Goal: Task Accomplishment & Management: Use online tool/utility

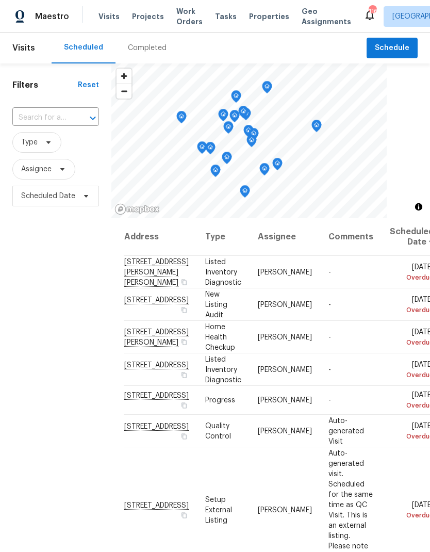
click at [179, 14] on span "Work Orders" at bounding box center [189, 16] width 26 height 21
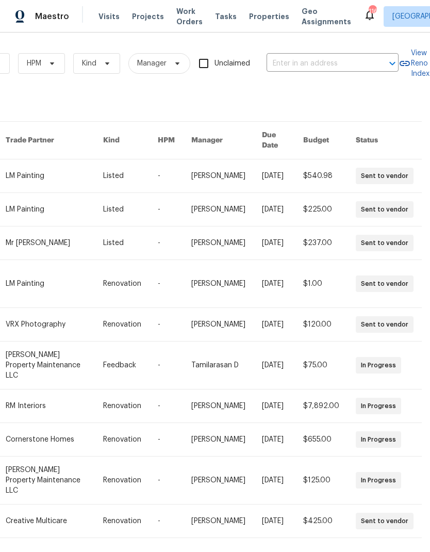
click at [309, 61] on input "text" at bounding box center [318, 64] width 103 height 16
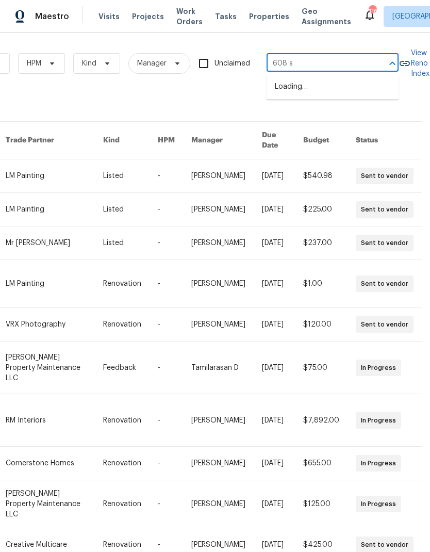
type input "608 su"
click at [321, 84] on li "608 Summer Pl, Norcross, GA 30071" at bounding box center [333, 87] width 132 height 18
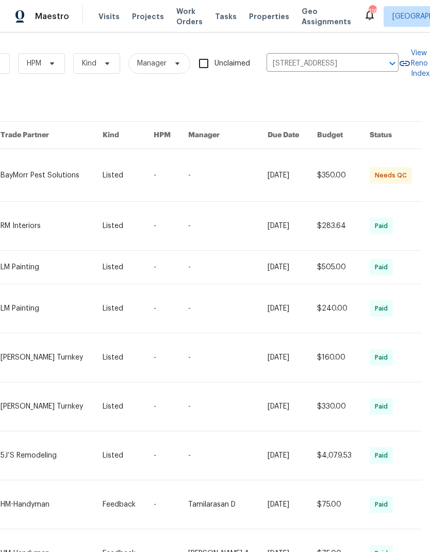
click at [37, 171] on link at bounding box center [52, 175] width 102 height 52
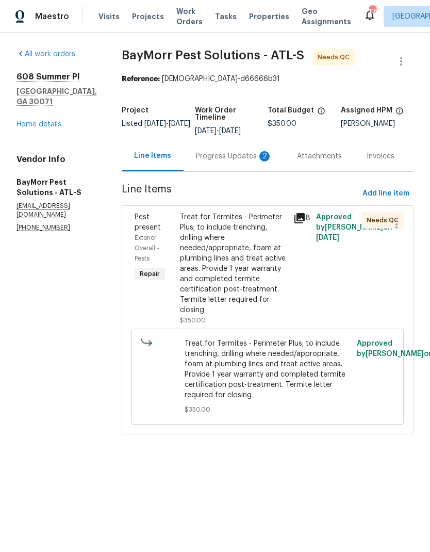
click at [212, 156] on div "Progress Updates 2" at bounding box center [234, 156] width 76 height 10
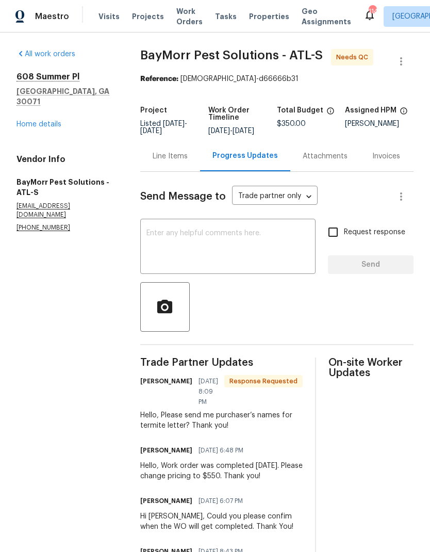
click at [163, 156] on div "Line Items" at bounding box center [170, 156] width 60 height 30
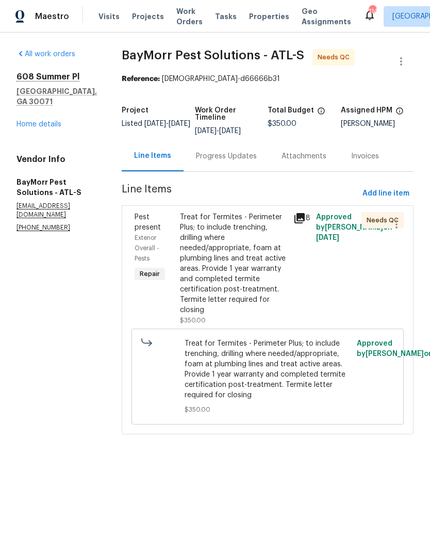
click at [297, 213] on icon at bounding box center [299, 218] width 10 height 10
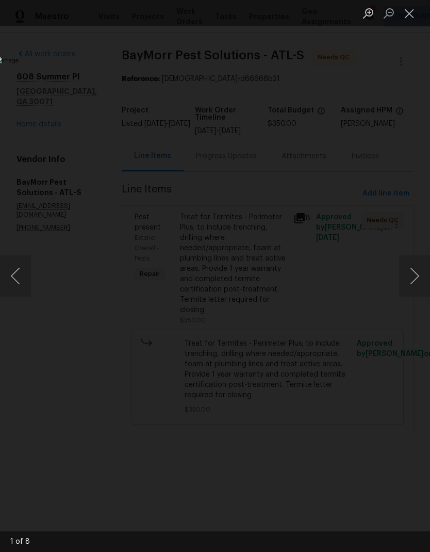
click at [410, 275] on button "Next image" at bounding box center [414, 275] width 31 height 41
click at [413, 274] on button "Next image" at bounding box center [414, 275] width 31 height 41
click at [411, 274] on button "Next image" at bounding box center [414, 275] width 31 height 41
click at [410, 275] on button "Next image" at bounding box center [414, 275] width 31 height 41
click at [416, 281] on button "Next image" at bounding box center [414, 275] width 31 height 41
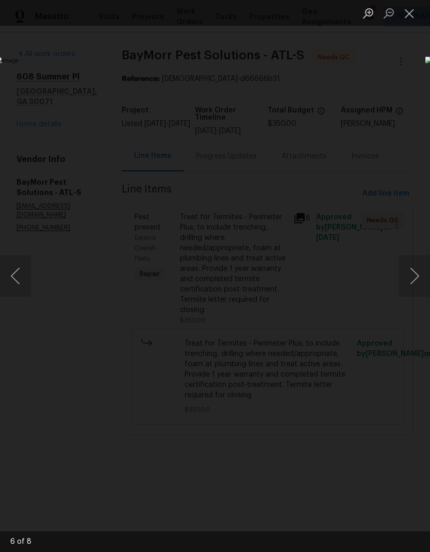
click at [412, 274] on button "Next image" at bounding box center [414, 275] width 31 height 41
click at [418, 281] on button "Next image" at bounding box center [414, 275] width 31 height 41
click at [413, 279] on button "Next image" at bounding box center [414, 275] width 31 height 41
click at [411, 277] on button "Next image" at bounding box center [414, 275] width 31 height 41
click at [415, 278] on button "Next image" at bounding box center [414, 275] width 31 height 41
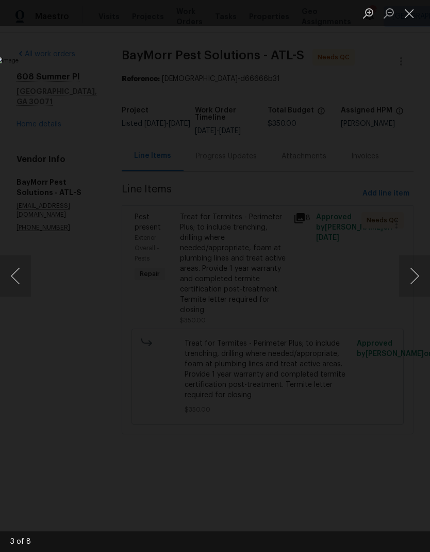
click at [413, 280] on button "Next image" at bounding box center [414, 275] width 31 height 41
click at [410, 12] on button "Close lightbox" at bounding box center [409, 13] width 21 height 18
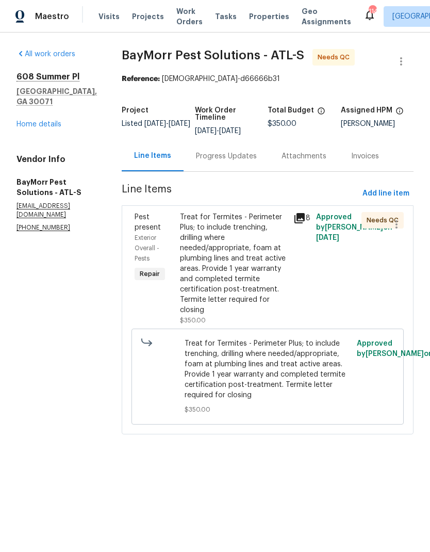
click at [208, 155] on div "Progress Updates" at bounding box center [226, 156] width 61 height 10
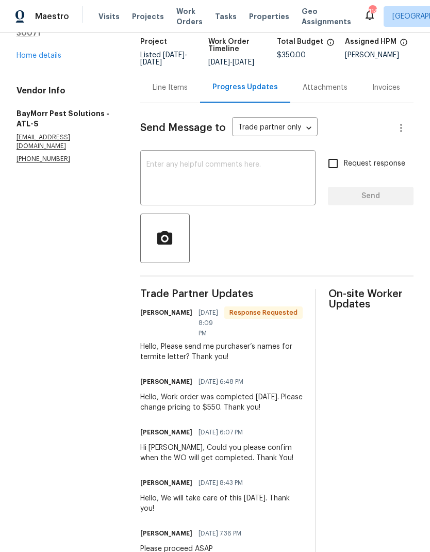
scroll to position [68, 0]
click at [168, 87] on div "Line Items" at bounding box center [170, 88] width 60 height 30
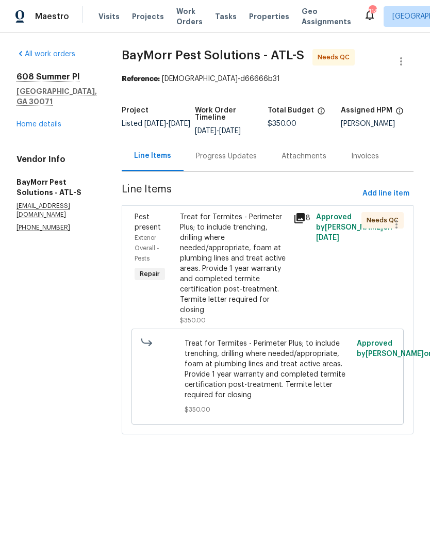
click at [239, 287] on div "Treat for Termites - Perimeter Plus; to include trenching, drilling where neede…" at bounding box center [233, 263] width 107 height 103
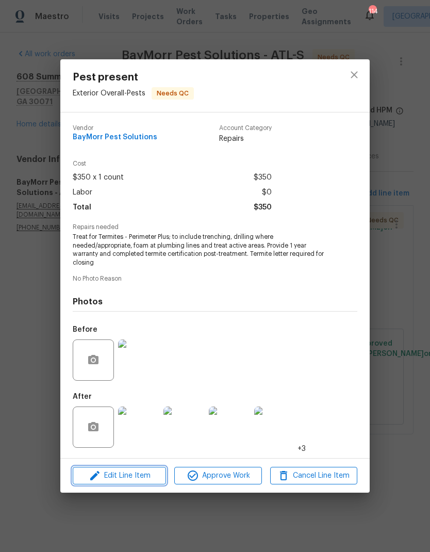
click at [139, 477] on span "Edit Line Item" at bounding box center [119, 475] width 87 height 13
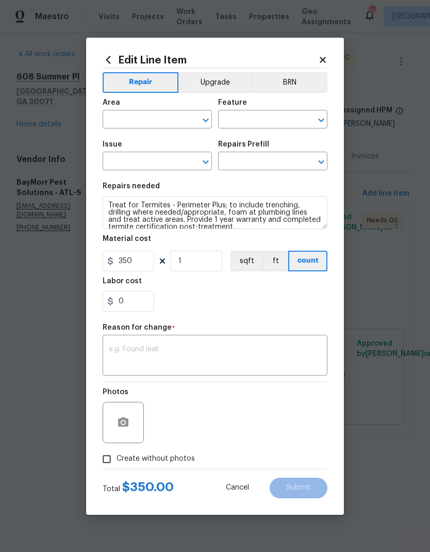
type input "Exterior Overall"
type input "Pests"
type input "Pest present"
type input "Termite Treatment (entire home) $350.00"
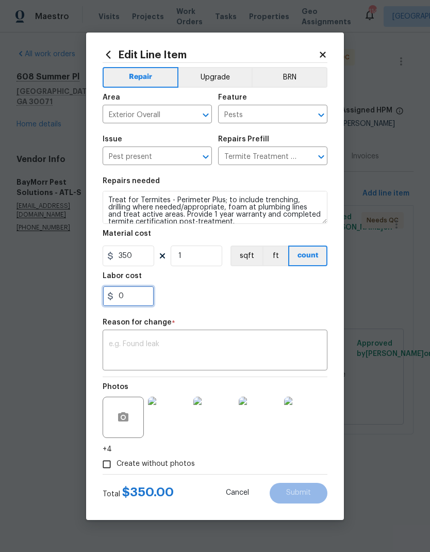
click at [140, 299] on input "0" at bounding box center [129, 296] width 52 height 21
type input "200"
click at [170, 346] on textarea at bounding box center [215, 351] width 212 height 22
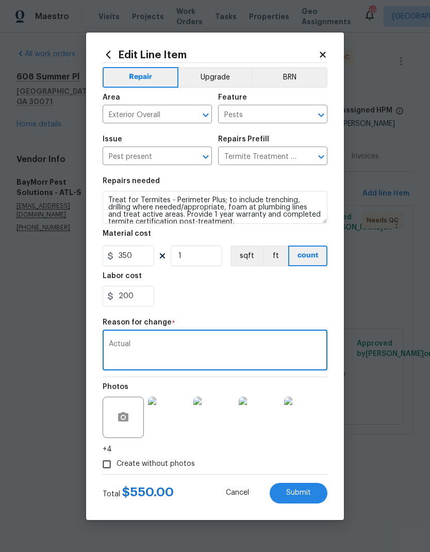
type textarea "Actual"
click at [299, 494] on span "Submit" at bounding box center [298, 493] width 25 height 8
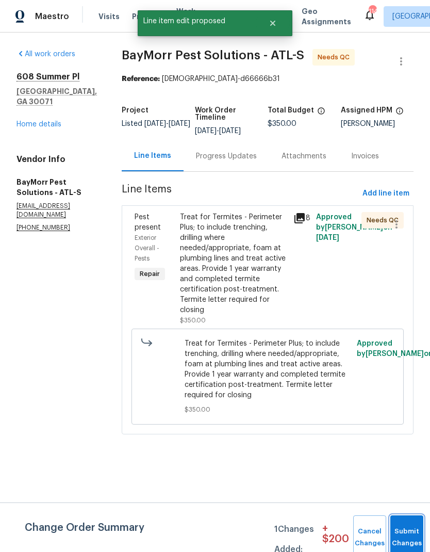
click at [393, 532] on button "Submit Changes" at bounding box center [406, 537] width 33 height 44
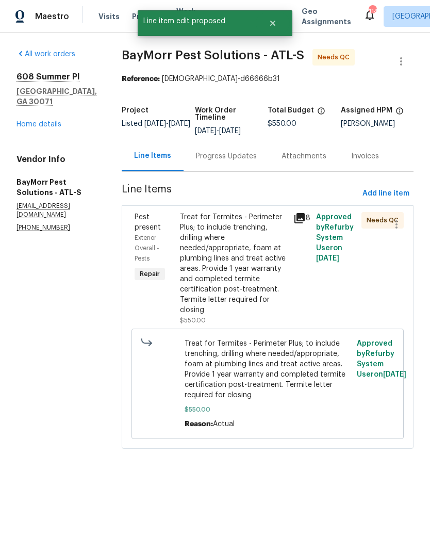
click at [215, 166] on div "Progress Updates" at bounding box center [227, 156] width 86 height 30
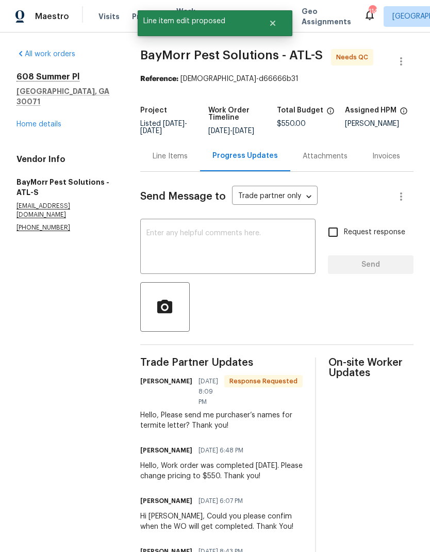
click at [338, 240] on input "Request response" at bounding box center [333, 232] width 22 height 22
checkbox input "true"
click at [251, 242] on textarea at bounding box center [227, 247] width 163 height 36
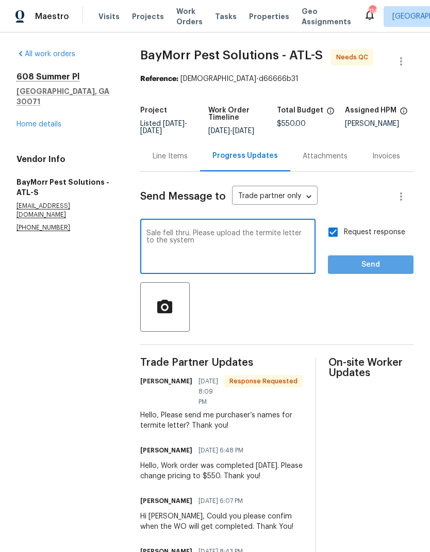
type textarea "Sale fell thru. Please upload the termite letter to the system"
click at [368, 271] on span "Send" at bounding box center [370, 264] width 69 height 13
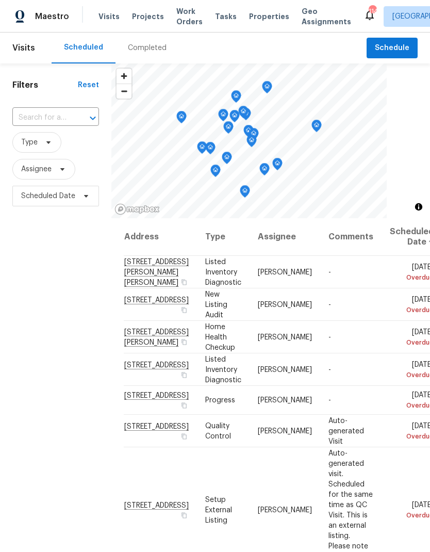
click at [145, 55] on div "Completed" at bounding box center [146, 47] width 63 height 31
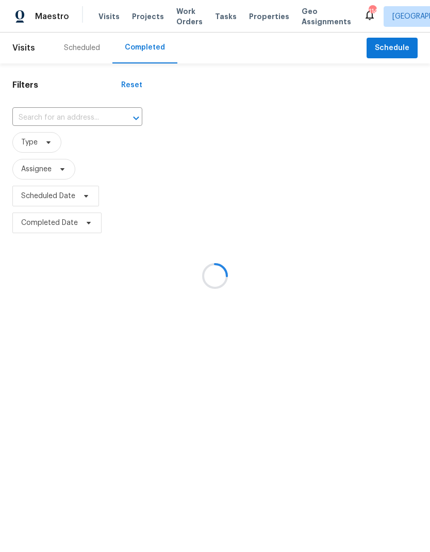
click at [60, 116] on div at bounding box center [215, 276] width 430 height 552
click at [54, 117] on div at bounding box center [215, 276] width 430 height 552
click at [54, 118] on div at bounding box center [215, 276] width 430 height 552
click at [50, 117] on div at bounding box center [215, 276] width 430 height 552
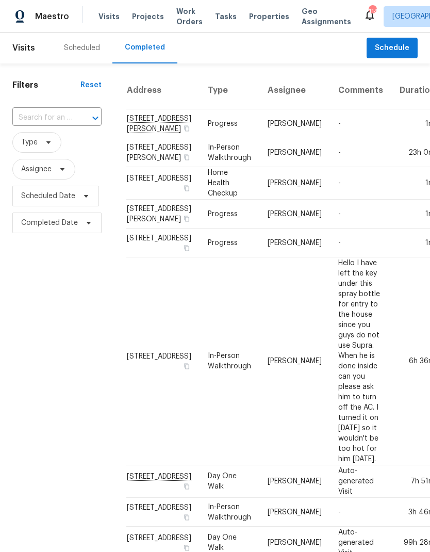
click at [47, 113] on input "text" at bounding box center [42, 118] width 60 height 16
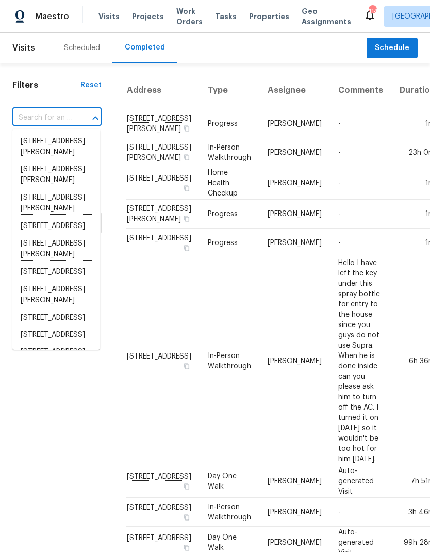
click at [43, 118] on input "text" at bounding box center [42, 118] width 60 height 16
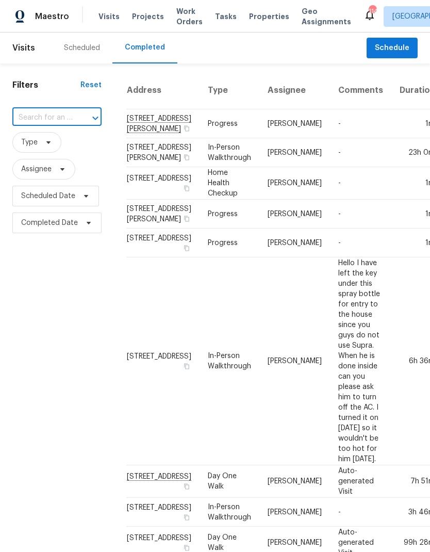
paste input "4640 Elm Ridge Ct, Stone Mountain, GA 30083"
type input "4640 Elm Ridge Ct, Stone Mountain, GA 30083"
click at [53, 142] on li "4640 Elm Ridge Ct, Stone Mountain, GA 30083" at bounding box center [56, 141] width 88 height 17
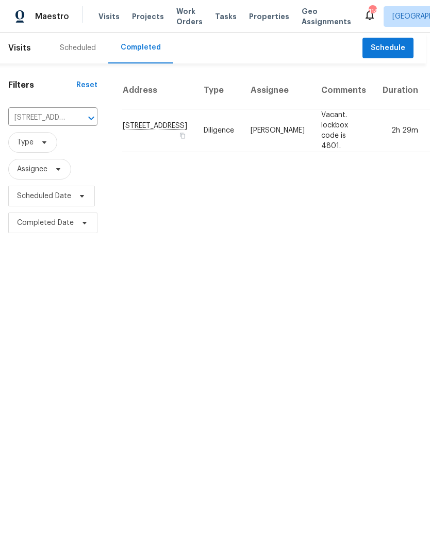
scroll to position [0, 3]
click at [243, 143] on td "[PERSON_NAME]" at bounding box center [278, 130] width 71 height 43
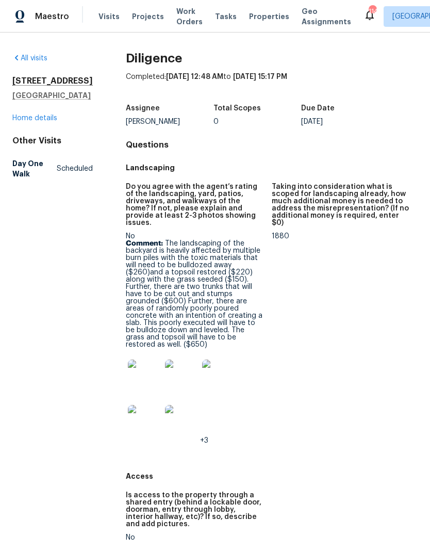
click at [381, 356] on figure "Taking into consideration what is scoped for landscaping already, how much addi…" at bounding box center [345, 321] width 146 height 277
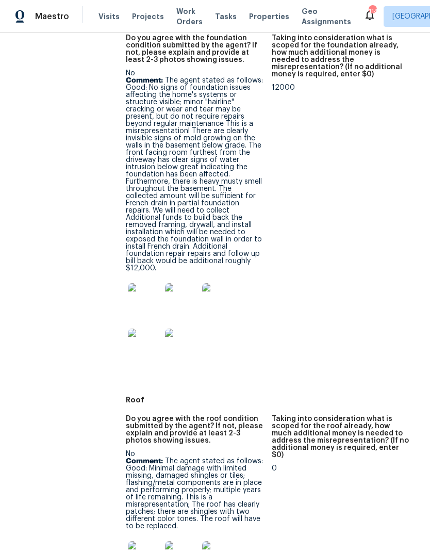
scroll to position [555, 0]
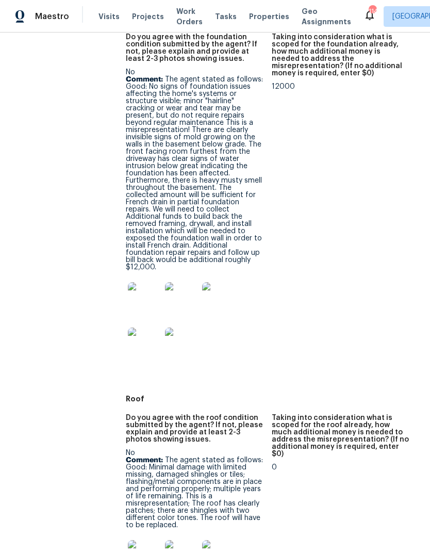
click at [180, 282] on img at bounding box center [181, 298] width 33 height 33
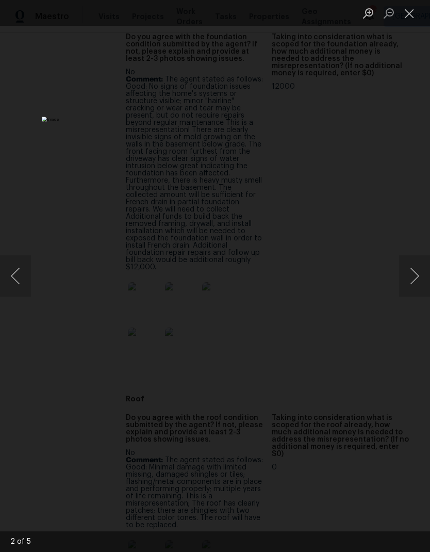
click at [419, 274] on button "Next image" at bounding box center [414, 275] width 31 height 41
click at [413, 281] on button "Next image" at bounding box center [414, 275] width 31 height 41
click at [413, 284] on button "Next image" at bounding box center [414, 275] width 31 height 41
click at [407, 15] on button "Close lightbox" at bounding box center [409, 13] width 21 height 18
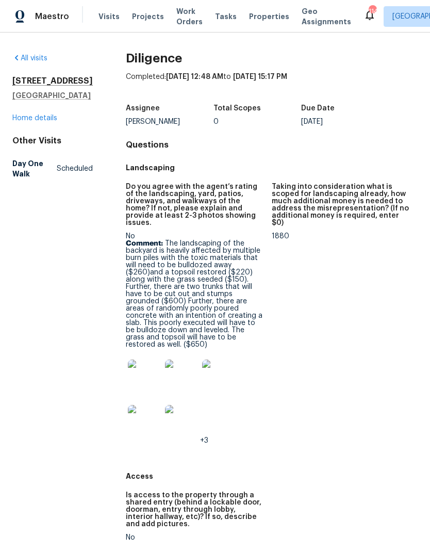
scroll to position [0, 0]
click at [38, 122] on link "Home details" at bounding box center [34, 117] width 45 height 7
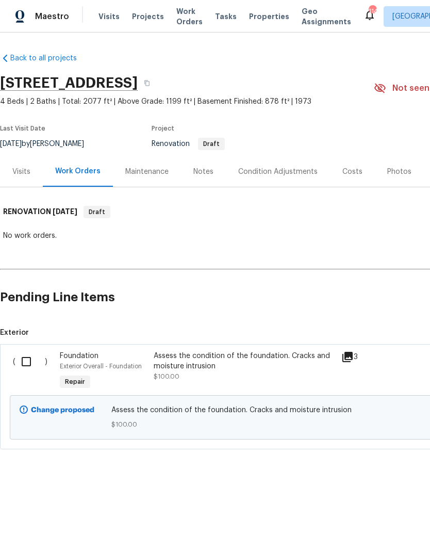
click at [22, 354] on input "checkbox" at bounding box center [29, 362] width 29 height 22
checkbox input "true"
click at [370, 527] on span "Create Work Order" at bounding box center [371, 526] width 69 height 13
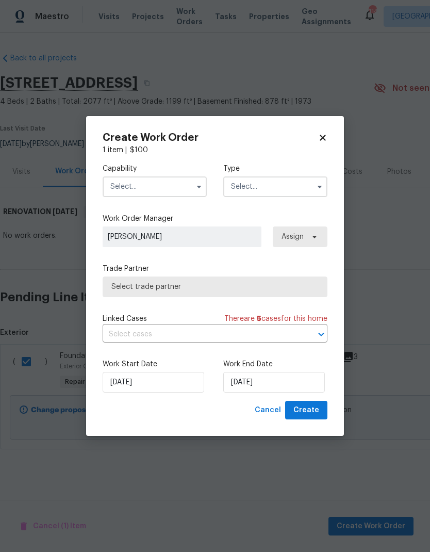
click at [154, 191] on input "text" at bounding box center [155, 186] width 104 height 21
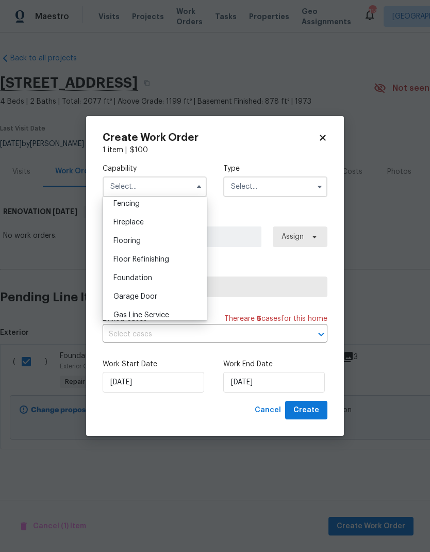
scroll to position [375, 0]
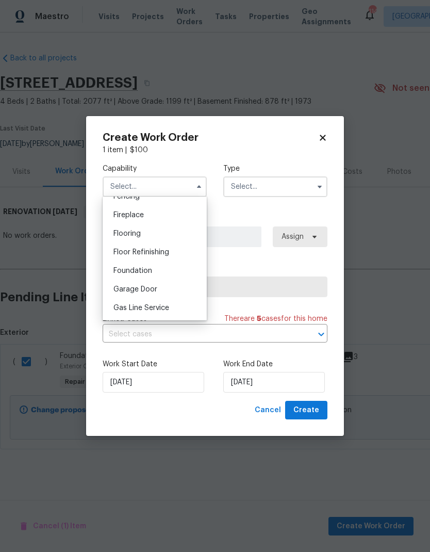
click at [143, 265] on div "Foundation" at bounding box center [154, 270] width 99 height 19
type input "Foundation"
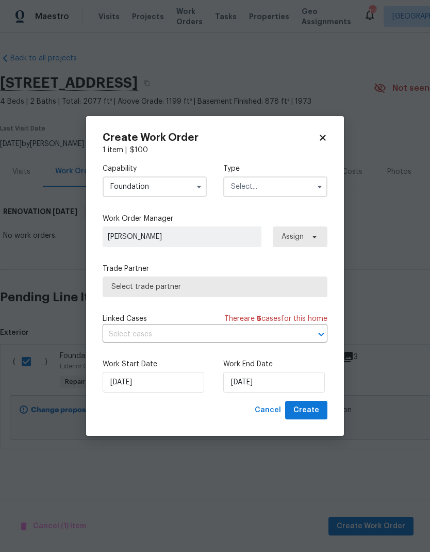
click at [269, 179] on input "text" at bounding box center [275, 186] width 104 height 21
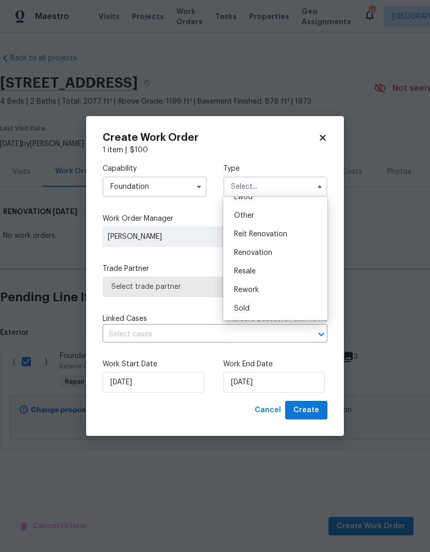
scroll to position [123, 0]
click at [266, 253] on span "Renovation" at bounding box center [253, 252] width 38 height 7
type input "Renovation"
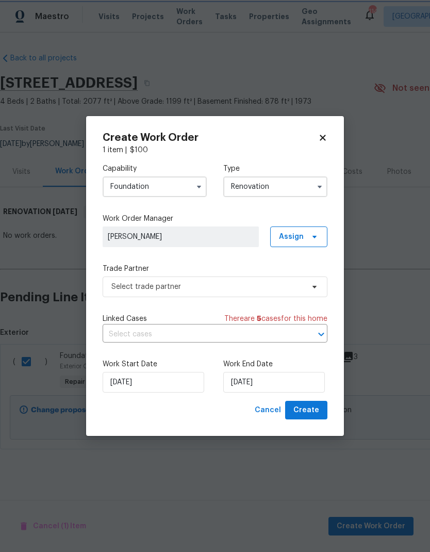
scroll to position [0, 0]
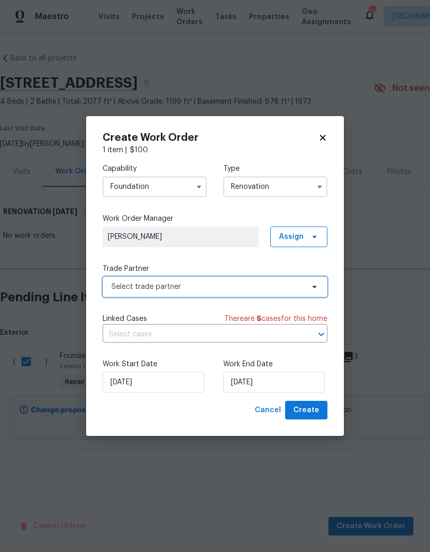
click at [305, 284] on span "Select trade partner" at bounding box center [215, 286] width 225 height 21
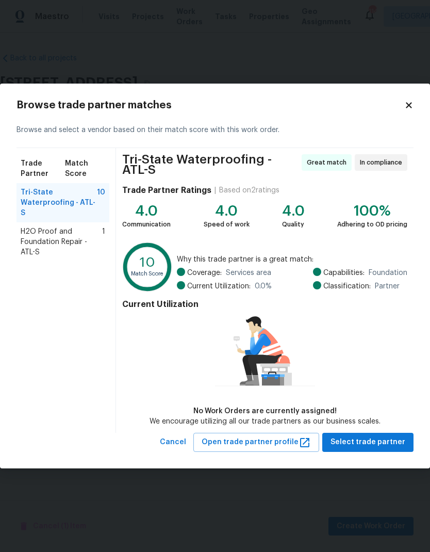
click at [63, 226] on span "H2O Proof and Foundation Repair - ATL-S" at bounding box center [61, 241] width 81 height 31
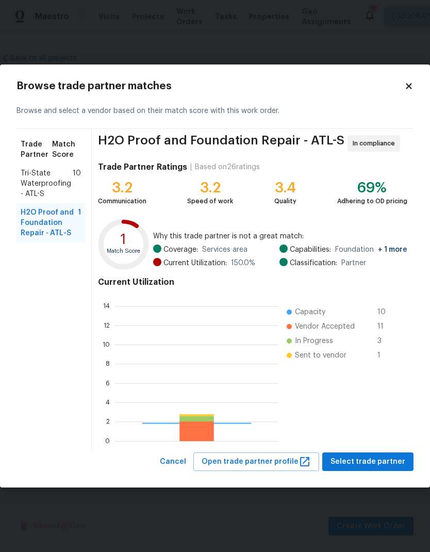
scroll to position [144, 163]
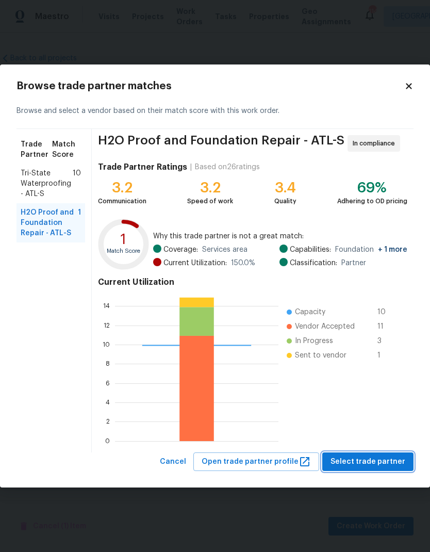
click at [374, 462] on span "Select trade partner" at bounding box center [367, 461] width 75 height 13
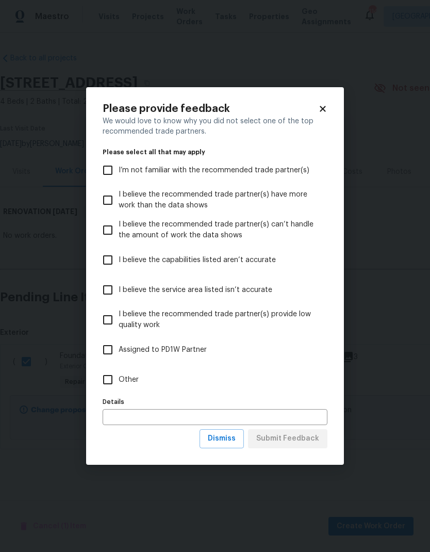
click at [133, 376] on span "Other" at bounding box center [129, 379] width 20 height 11
click at [119, 376] on input "Other" at bounding box center [108, 380] width 22 height 22
checkbox input "true"
click at [291, 440] on span "Submit Feedback" at bounding box center [287, 438] width 63 height 13
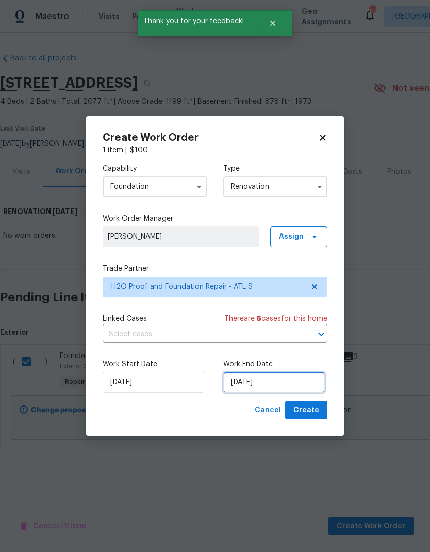
click at [293, 381] on input "10/6/2025" at bounding box center [274, 382] width 102 height 21
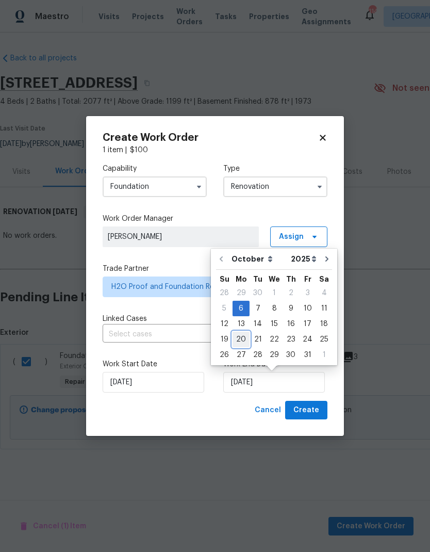
click at [238, 340] on div "20" at bounding box center [241, 339] width 17 height 14
type input "10/20/2025"
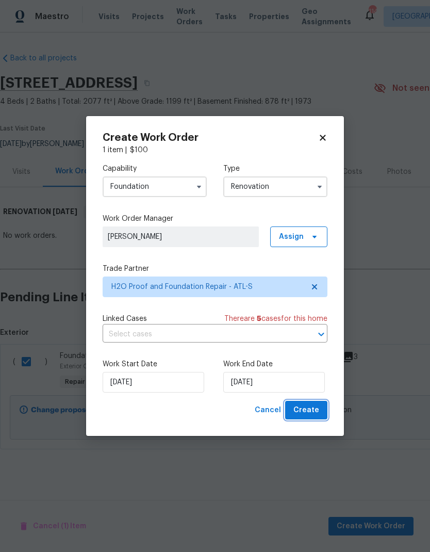
click at [311, 409] on span "Create" at bounding box center [306, 410] width 26 height 13
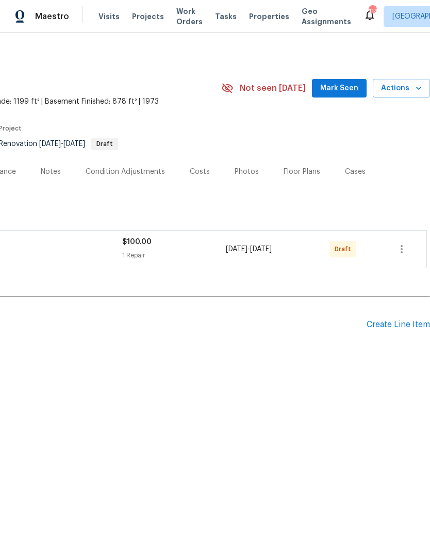
scroll to position [0, 153]
click at [400, 247] on icon "button" at bounding box center [401, 249] width 12 height 12
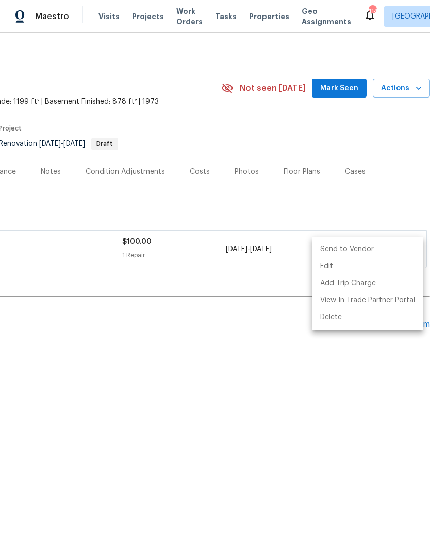
click at [376, 247] on li "Send to Vendor" at bounding box center [367, 249] width 111 height 17
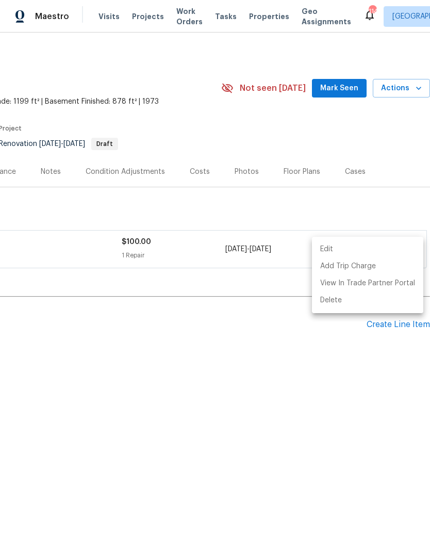
click at [350, 345] on div at bounding box center [215, 276] width 430 height 552
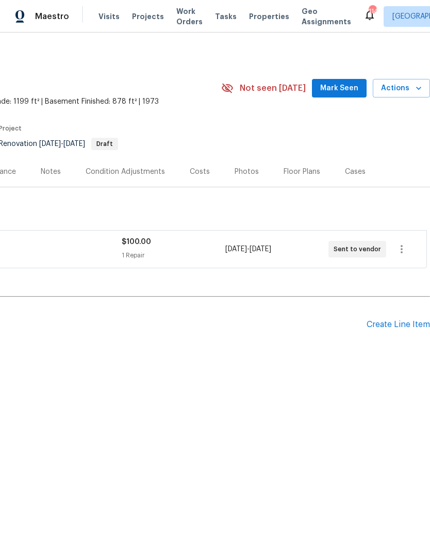
click at [343, 86] on span "Mark Seen" at bounding box center [339, 88] width 38 height 13
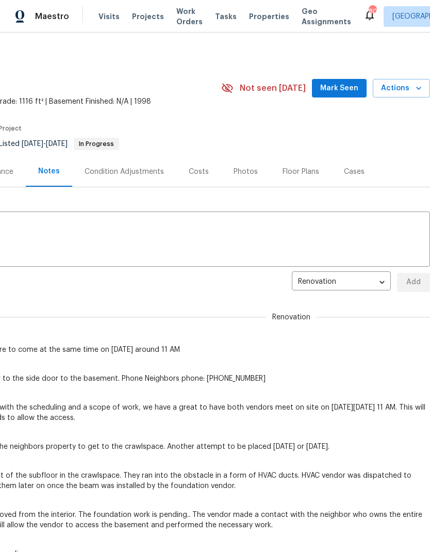
scroll to position [0, 153]
click at [343, 89] on span "Mark Seen" at bounding box center [339, 88] width 38 height 13
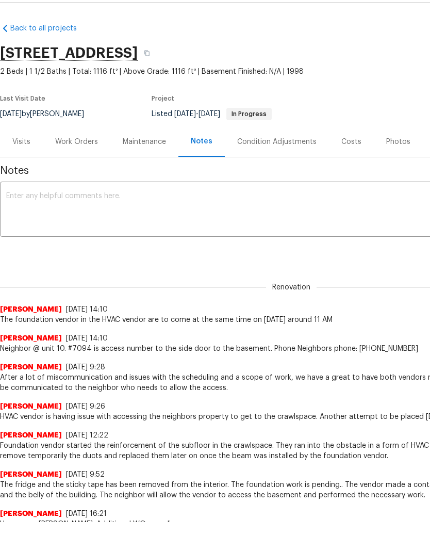
scroll to position [0, 0]
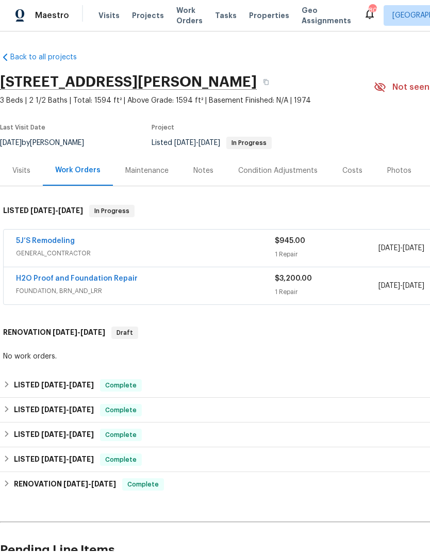
click at [46, 238] on link "5J’S Remodeling" at bounding box center [45, 241] width 59 height 7
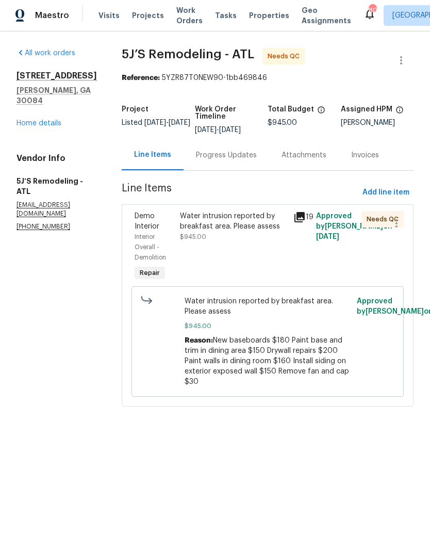
click at [225, 156] on div "Progress Updates" at bounding box center [226, 156] width 61 height 10
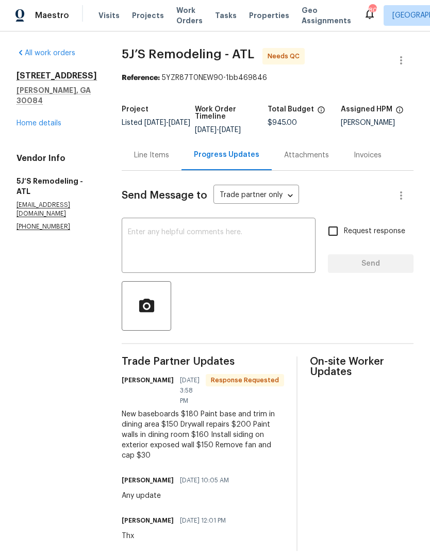
scroll to position [1, 0]
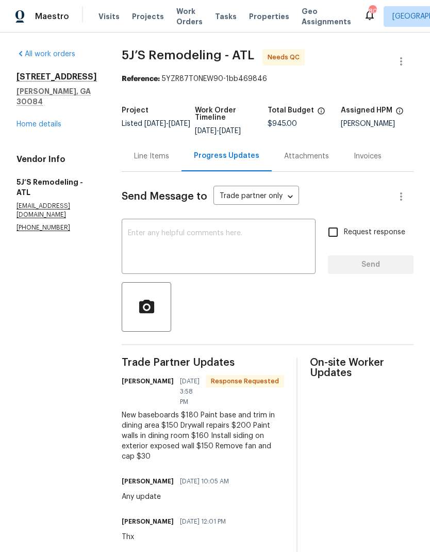
click at [153, 152] on div "Line Items" at bounding box center [151, 156] width 35 height 10
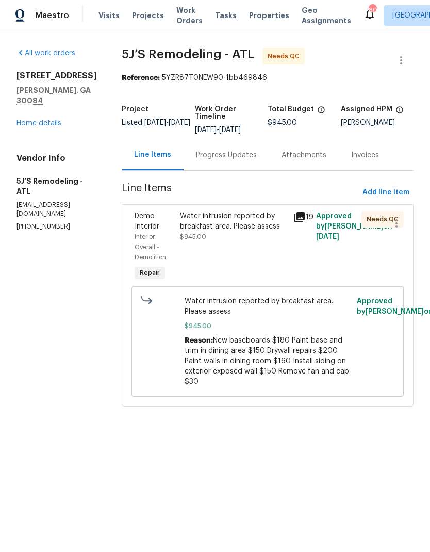
click at [244, 252] on div "Water intrusion reported by breakfast area. Please assess $945.00" at bounding box center [233, 248] width 113 height 78
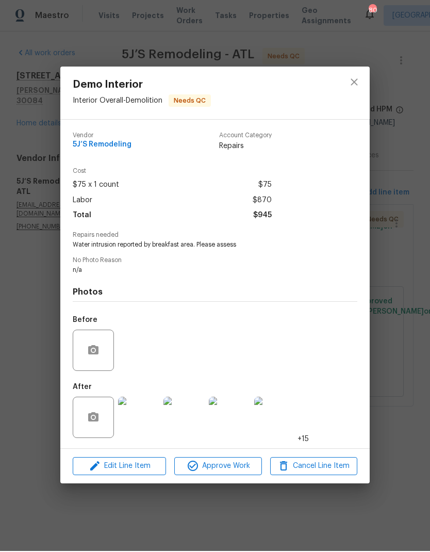
click at [230, 467] on span "Approve Work" at bounding box center [217, 466] width 81 height 13
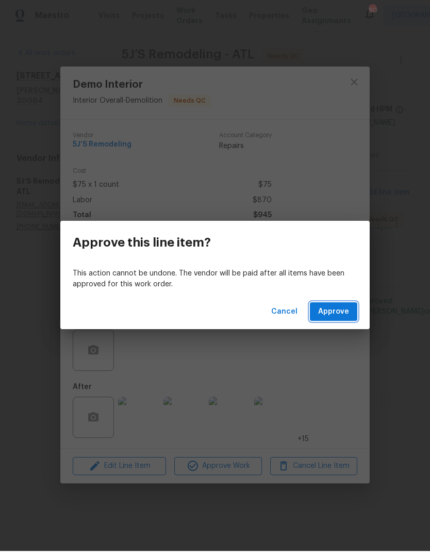
click at [334, 309] on span "Approve" at bounding box center [333, 312] width 31 height 13
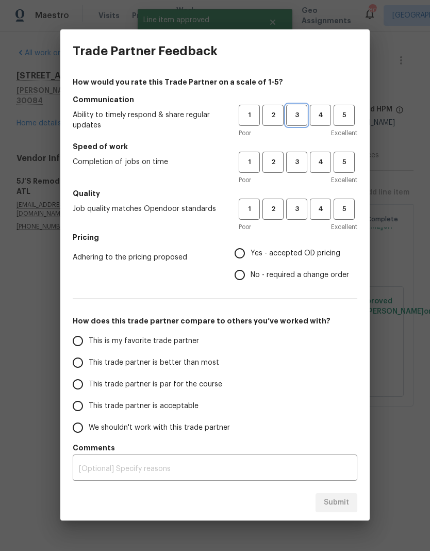
click at [295, 118] on span "3" at bounding box center [296, 116] width 19 height 12
click at [293, 171] on button "3" at bounding box center [296, 163] width 21 height 21
click at [300, 213] on span "3" at bounding box center [296, 210] width 19 height 12
click at [244, 257] on input "Yes - accepted OD pricing" at bounding box center [240, 254] width 22 height 22
radio input "true"
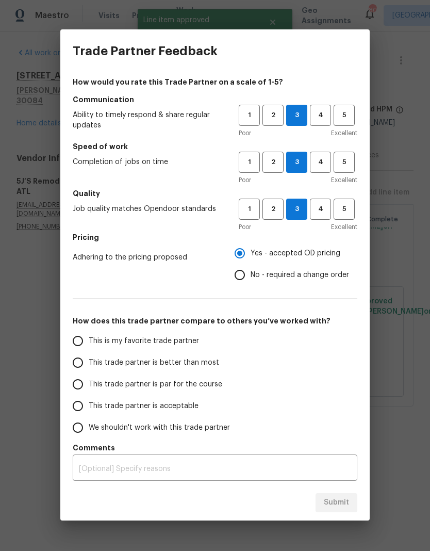
click at [178, 344] on span "This is my favorite trade partner" at bounding box center [144, 342] width 110 height 11
click at [89, 344] on input "This is my favorite trade partner" at bounding box center [78, 342] width 22 height 22
click at [338, 506] on span "Submit" at bounding box center [336, 503] width 25 height 13
radio input "true"
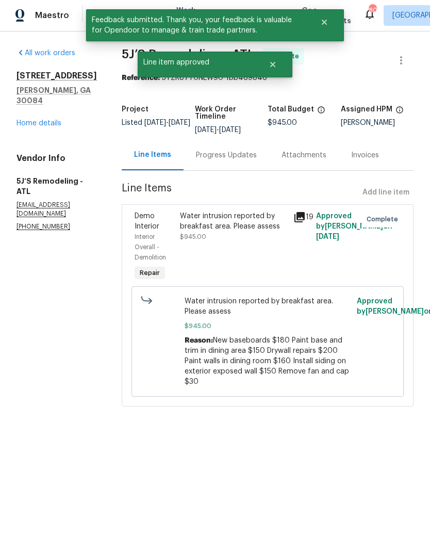
click at [36, 121] on link "Home details" at bounding box center [38, 124] width 45 height 7
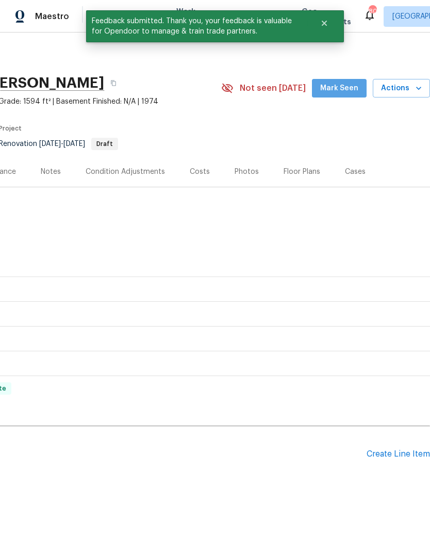
scroll to position [0, 153]
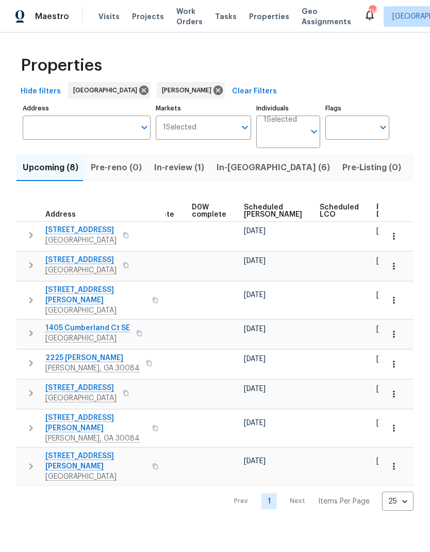
scroll to position [0, 258]
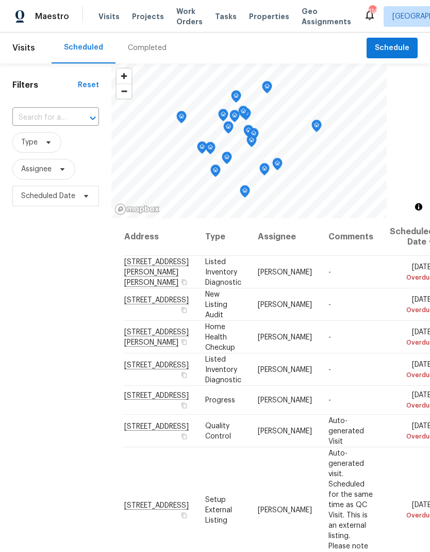
click at [177, 18] on span "Work Orders" at bounding box center [189, 16] width 26 height 21
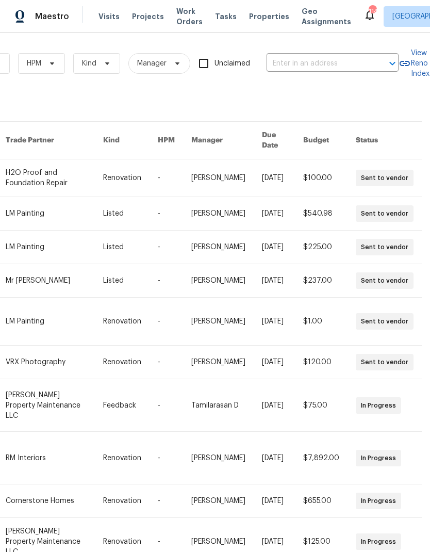
scroll to position [0, 170]
click at [327, 62] on input "text" at bounding box center [318, 64] width 103 height 16
type input "3224 c"
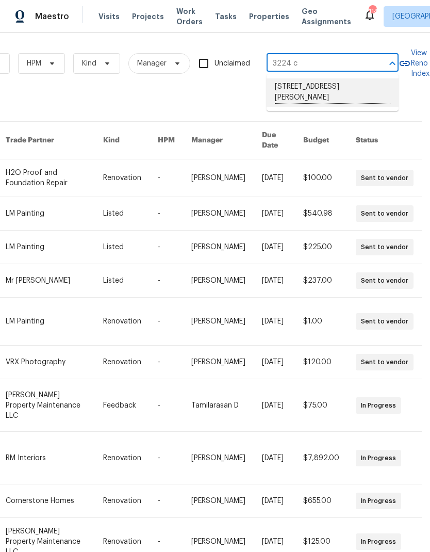
click at [332, 90] on li "[STREET_ADDRESS][PERSON_NAME]" at bounding box center [333, 92] width 132 height 28
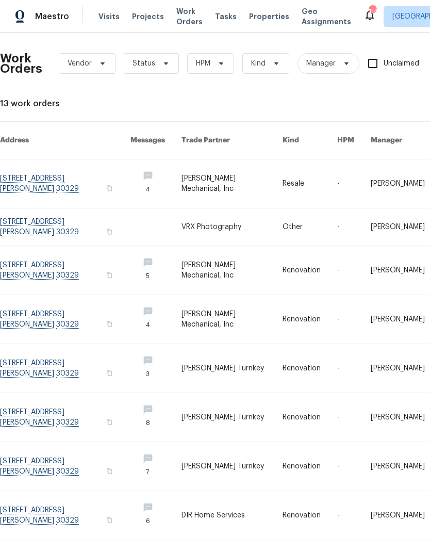
click at [38, 172] on link at bounding box center [65, 183] width 130 height 48
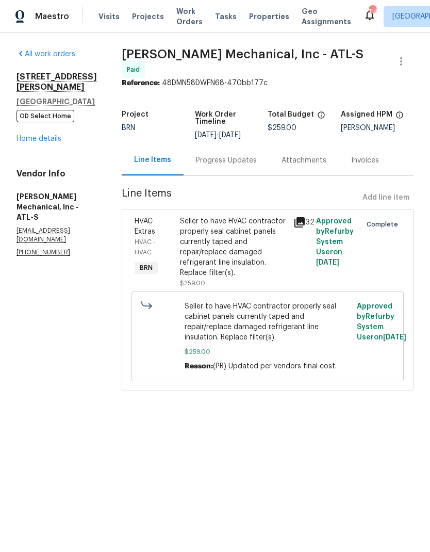
click at [29, 133] on div "[STREET_ADDRESS][PERSON_NAME] OD Select Home Home details" at bounding box center [56, 108] width 80 height 72
click at [31, 140] on link "Home details" at bounding box center [38, 138] width 45 height 7
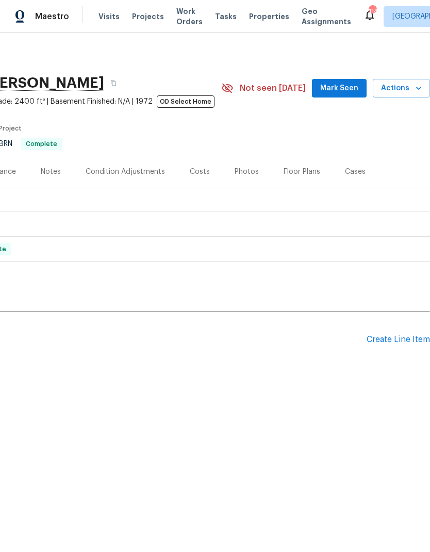
scroll to position [0, 153]
click at [402, 337] on div "Create Line Item" at bounding box center [398, 340] width 63 height 10
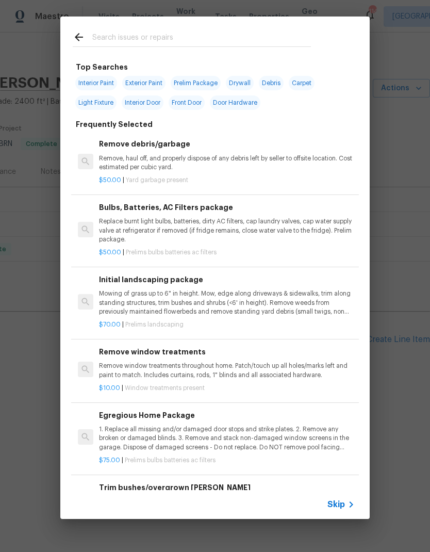
click at [347, 508] on icon at bounding box center [351, 504] width 12 height 12
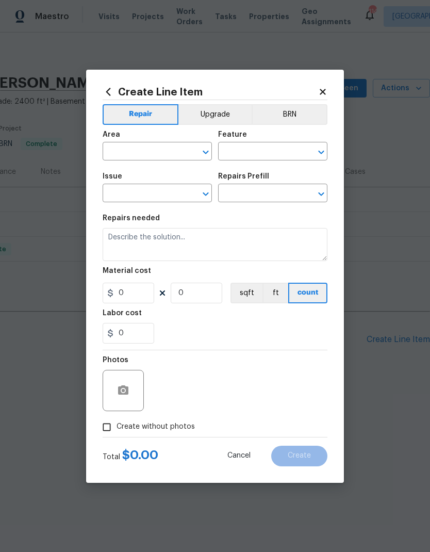
click at [154, 148] on input "text" at bounding box center [143, 152] width 80 height 16
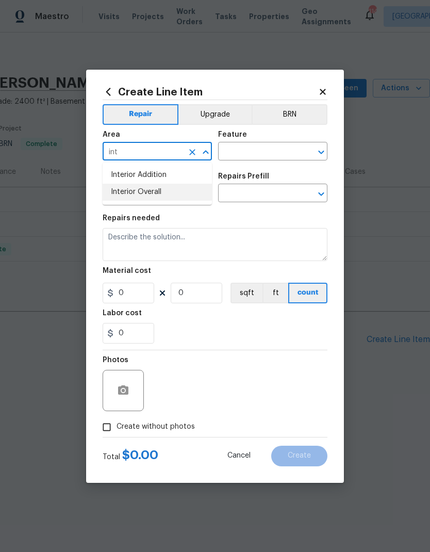
click at [161, 190] on li "Interior Overall" at bounding box center [157, 192] width 109 height 17
type input "Interior Overall"
click at [264, 148] on input "text" at bounding box center [258, 152] width 80 height 16
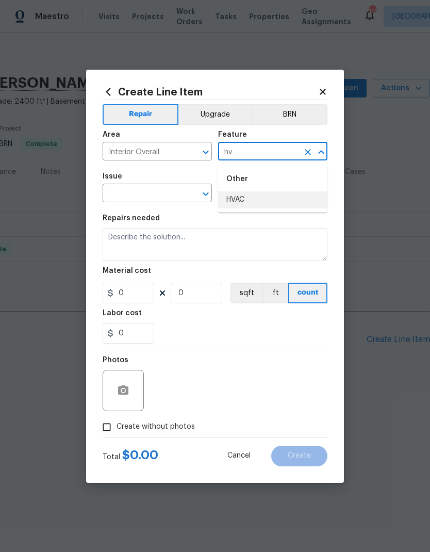
click at [254, 194] on li "HVAC" at bounding box center [272, 199] width 109 height 17
type input "HVAC"
click at [166, 193] on input "text" at bounding box center [143, 194] width 80 height 16
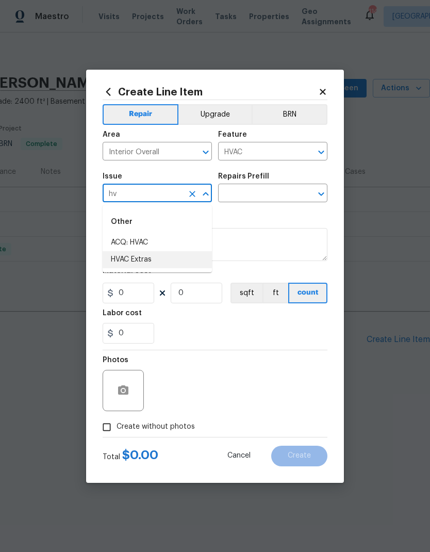
click at [149, 257] on li "HVAC Extras" at bounding box center [157, 259] width 109 height 17
type input "HVAC Extras"
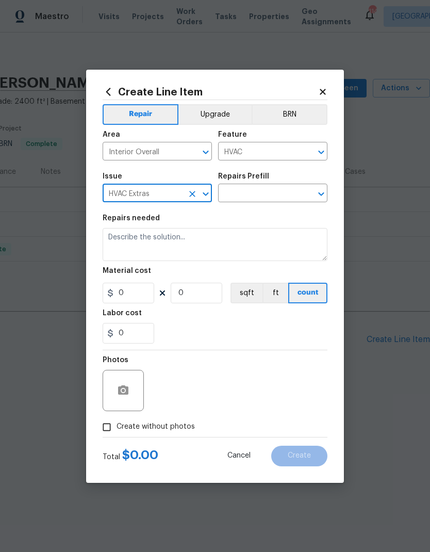
click at [268, 195] on input "text" at bounding box center [258, 194] width 80 height 16
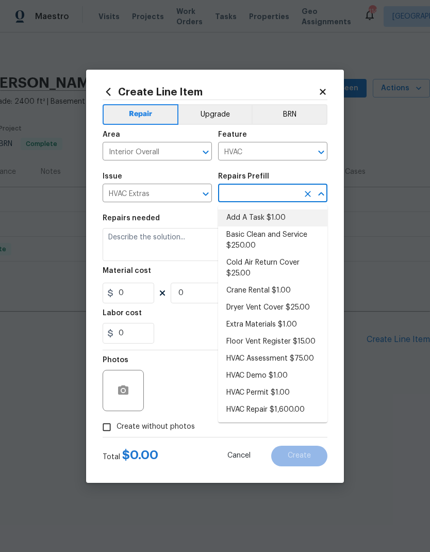
click at [267, 219] on li "Add A Task $1.00" at bounding box center [272, 217] width 109 height 17
type input "Add A Task $1.00"
type textarea "HPM to detail"
type input "1"
type input "Add A Task $1.00"
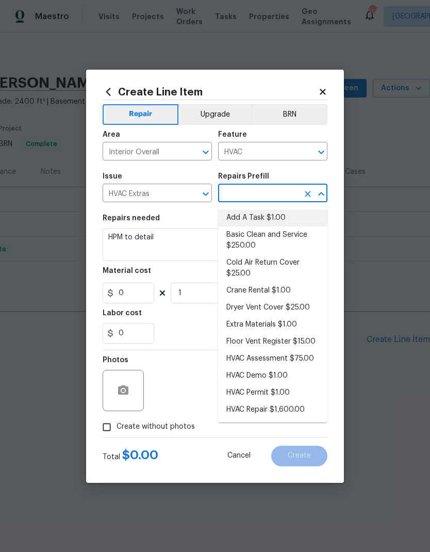
type input "1"
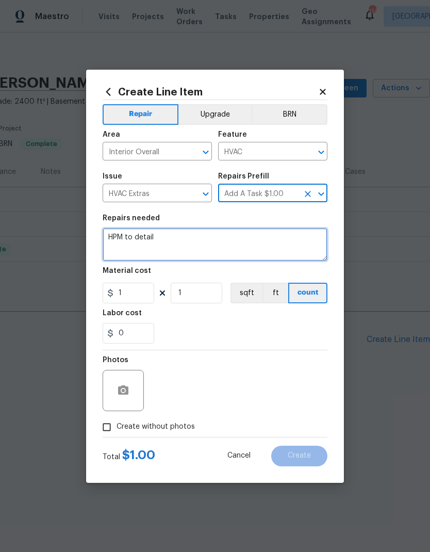
click at [181, 235] on textarea "HPM to detail" at bounding box center [215, 244] width 225 height 33
type textarea "H"
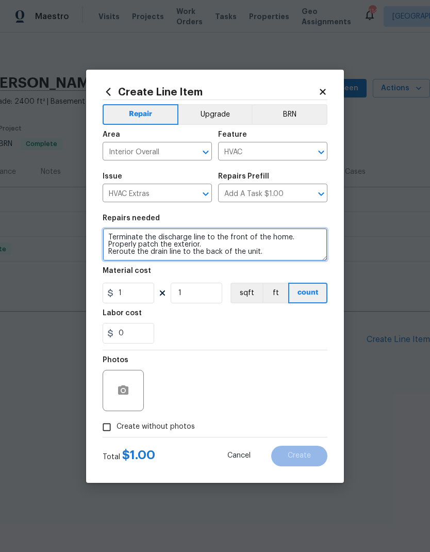
type textarea "Terminate the discharge line to the front of the home. Properly patch the exter…"
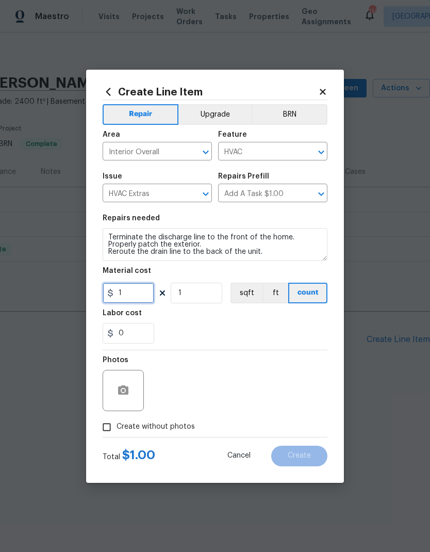
click at [131, 294] on input "1" at bounding box center [129, 293] width 52 height 21
type input "400"
click at [167, 429] on span "Create without photos" at bounding box center [156, 426] width 78 height 11
click at [117, 429] on input "Create without photos" at bounding box center [107, 427] width 20 height 20
checkbox input "true"
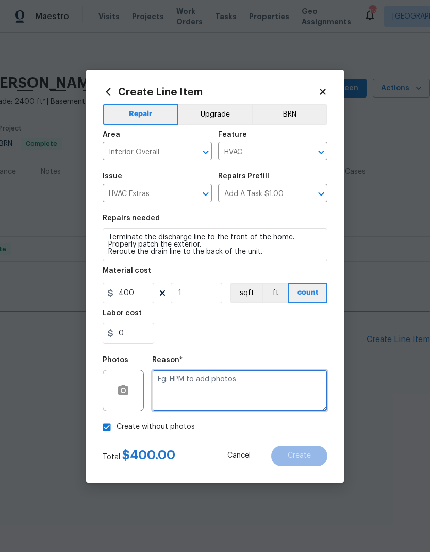
click at [250, 389] on textarea at bounding box center [239, 390] width 175 height 41
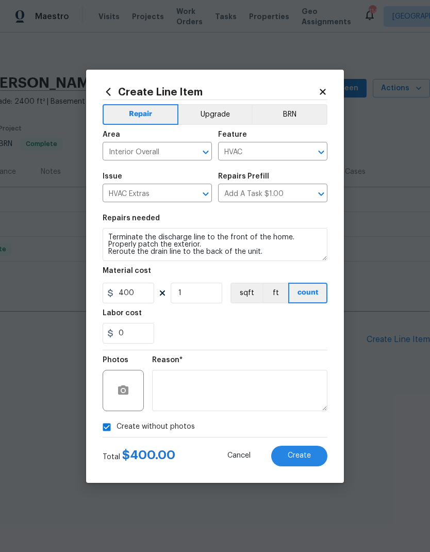
click at [300, 457] on span "Create" at bounding box center [299, 456] width 23 height 8
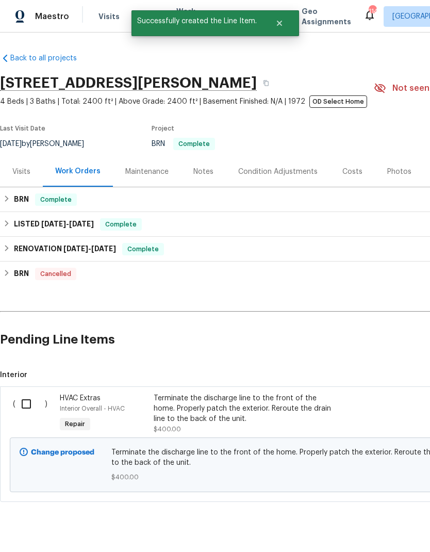
scroll to position [0, -1]
click at [25, 403] on input "checkbox" at bounding box center [29, 404] width 29 height 22
checkbox input "true"
click at [369, 523] on span "Create Work Order" at bounding box center [371, 526] width 69 height 13
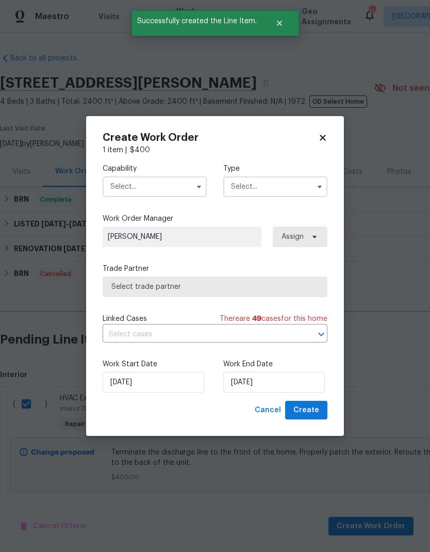
click at [164, 185] on input "text" at bounding box center [155, 186] width 104 height 21
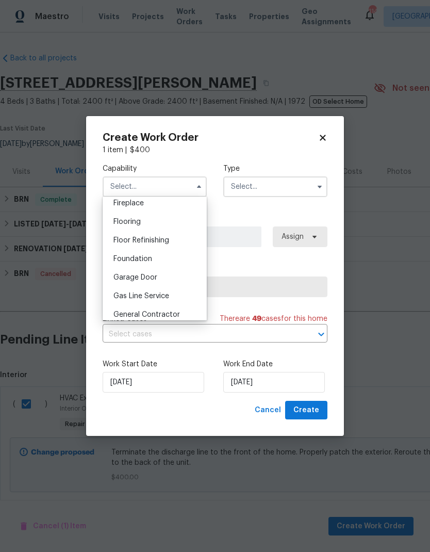
click at [169, 318] on span "General Contractor" at bounding box center [146, 314] width 67 height 7
type input "General Contractor"
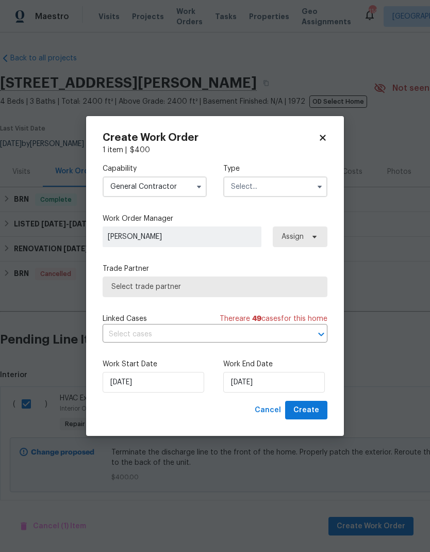
click at [275, 182] on input "text" at bounding box center [275, 186] width 104 height 21
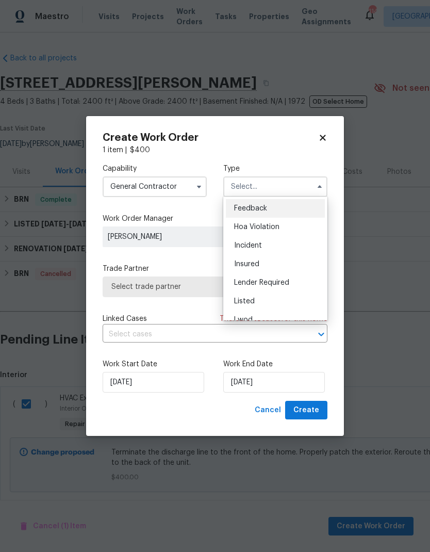
click at [290, 312] on div "Lwod" at bounding box center [275, 319] width 99 height 19
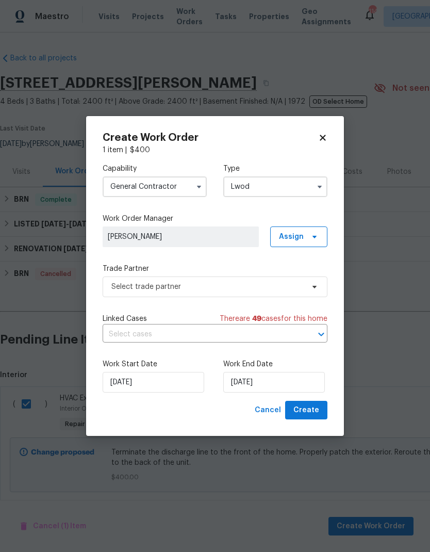
click at [301, 182] on input "Lwod" at bounding box center [275, 186] width 104 height 21
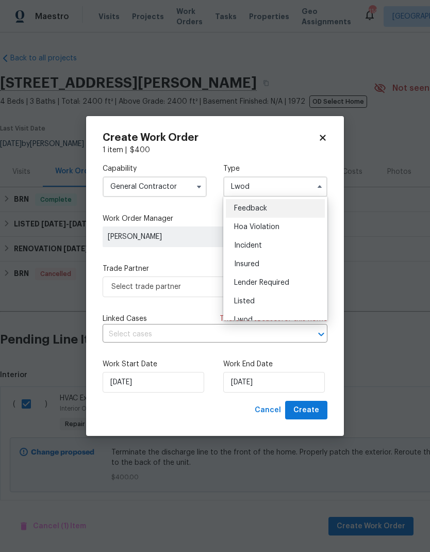
click at [280, 301] on div "Listed" at bounding box center [275, 301] width 99 height 19
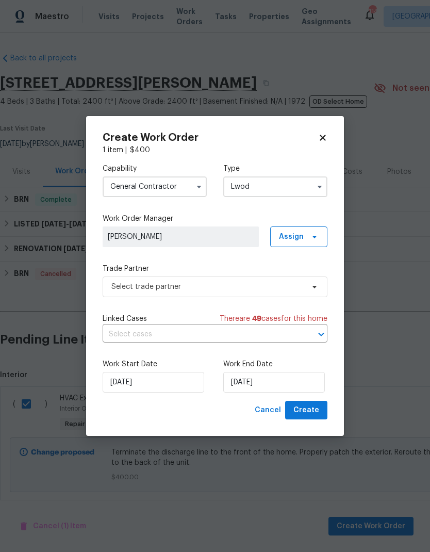
type input "Listed"
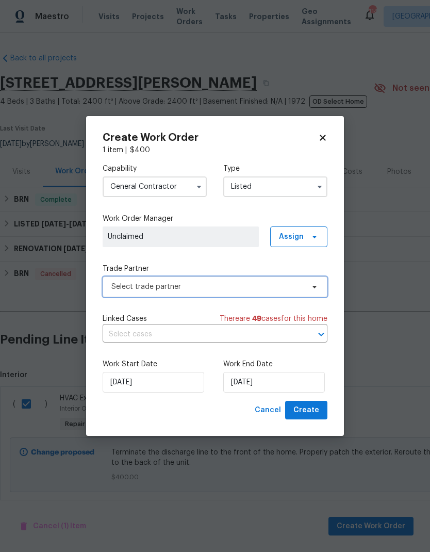
click at [271, 283] on span "Select trade partner" at bounding box center [207, 286] width 192 height 10
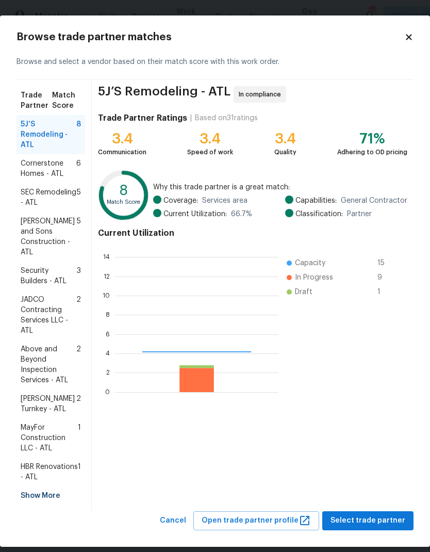
scroll to position [144, 163]
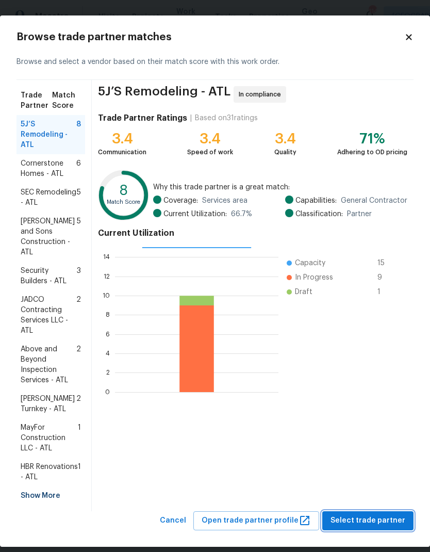
click at [376, 527] on span "Select trade partner" at bounding box center [367, 520] width 75 height 13
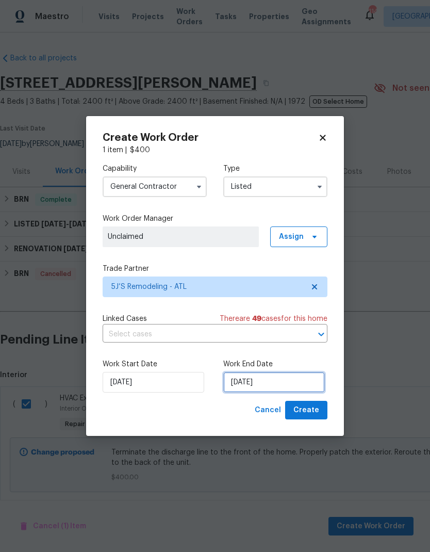
click at [289, 384] on input "[DATE]" at bounding box center [274, 382] width 102 height 21
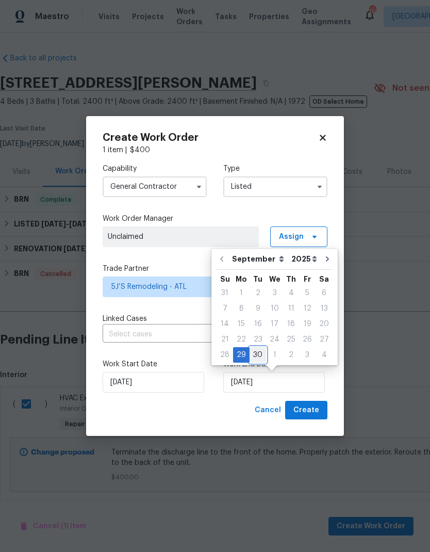
click at [260, 357] on div "30" at bounding box center [258, 354] width 16 height 14
type input "[DATE]"
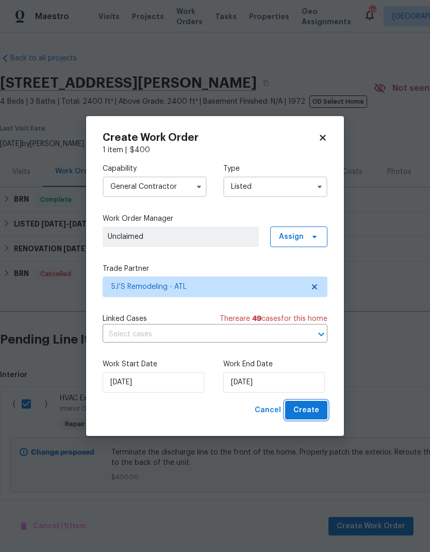
click at [313, 409] on span "Create" at bounding box center [306, 410] width 26 height 13
checkbox input "false"
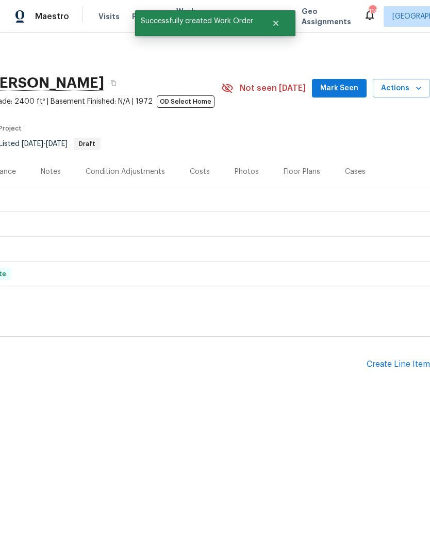
scroll to position [0, 153]
click at [349, 95] on button "Mark Seen" at bounding box center [339, 88] width 55 height 19
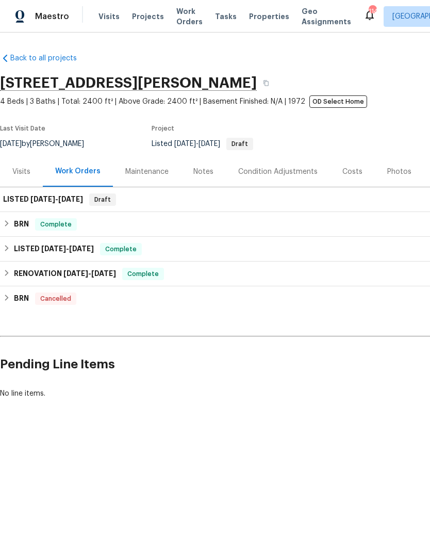
scroll to position [0, 0]
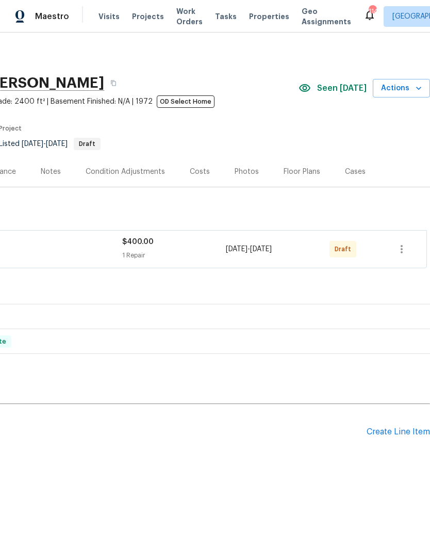
scroll to position [0, 153]
click at [401, 249] on icon "button" at bounding box center [402, 249] width 2 height 8
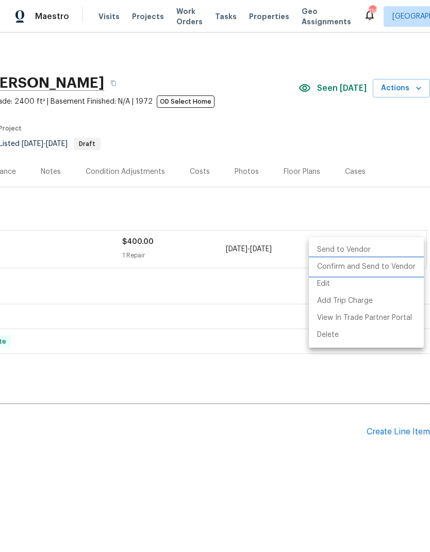
click at [387, 269] on li "Confirm and Send to Vendor" at bounding box center [366, 266] width 115 height 17
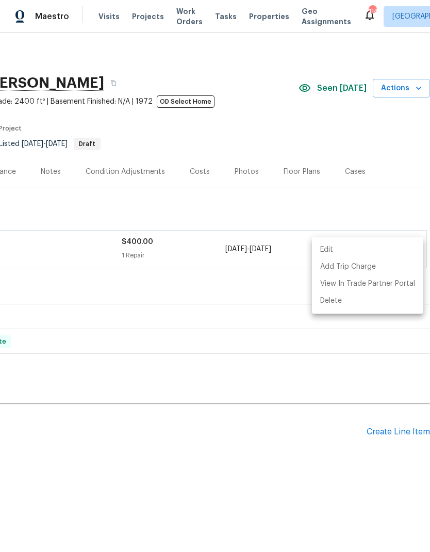
click at [325, 477] on div at bounding box center [215, 276] width 430 height 552
